Goal: Find specific page/section: Find specific page/section

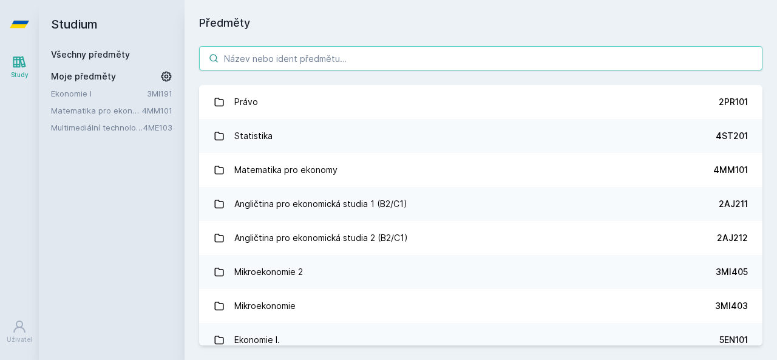
click at [250, 57] on input "search" at bounding box center [480, 58] width 563 height 24
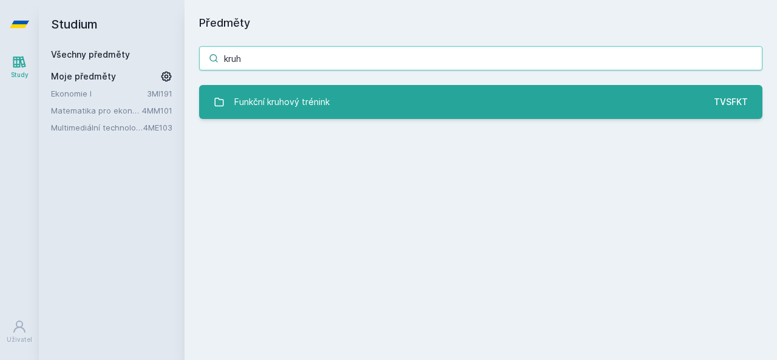
type input "kruh"
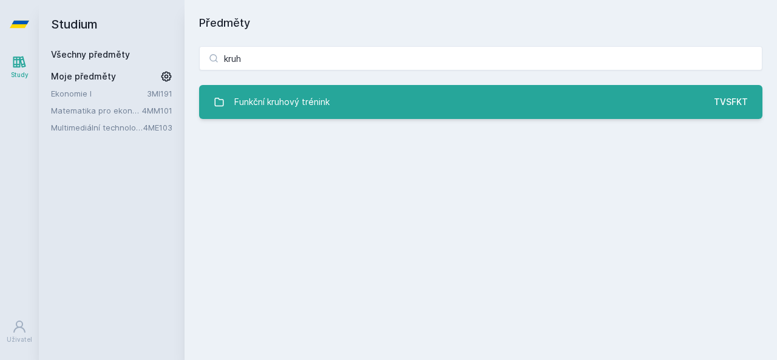
click at [280, 106] on div "Funkční kruhový trénink" at bounding box center [281, 102] width 95 height 24
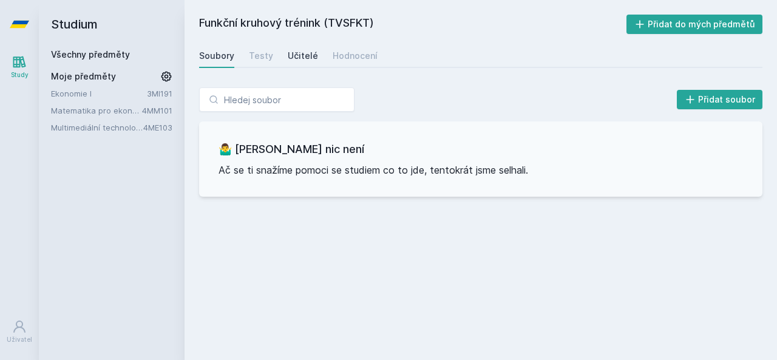
click at [300, 55] on div "Učitelé" at bounding box center [303, 56] width 30 height 12
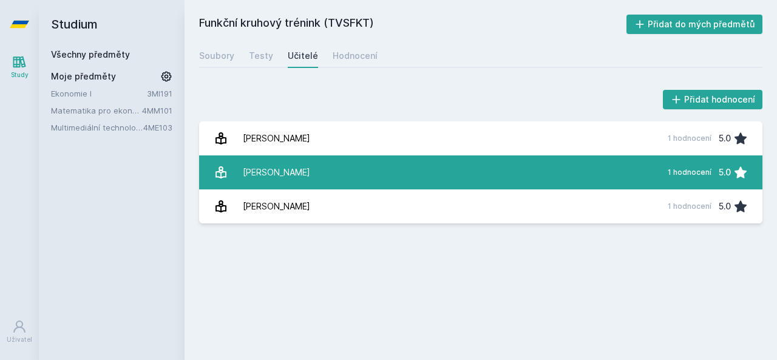
click at [310, 167] on div "[PERSON_NAME]" at bounding box center [276, 172] width 67 height 24
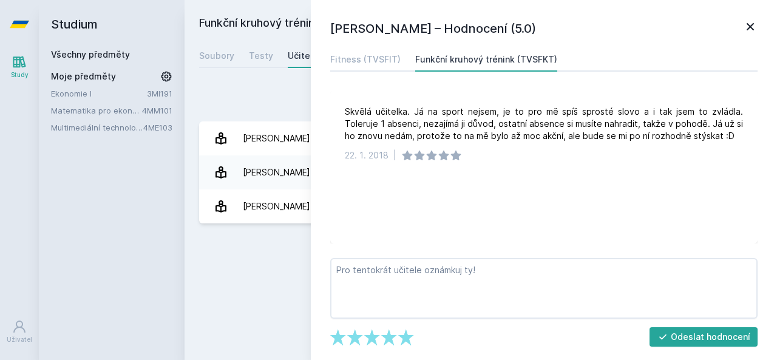
click at [749, 22] on icon at bounding box center [750, 26] width 15 height 15
